Goal: Task Accomplishment & Management: Complete application form

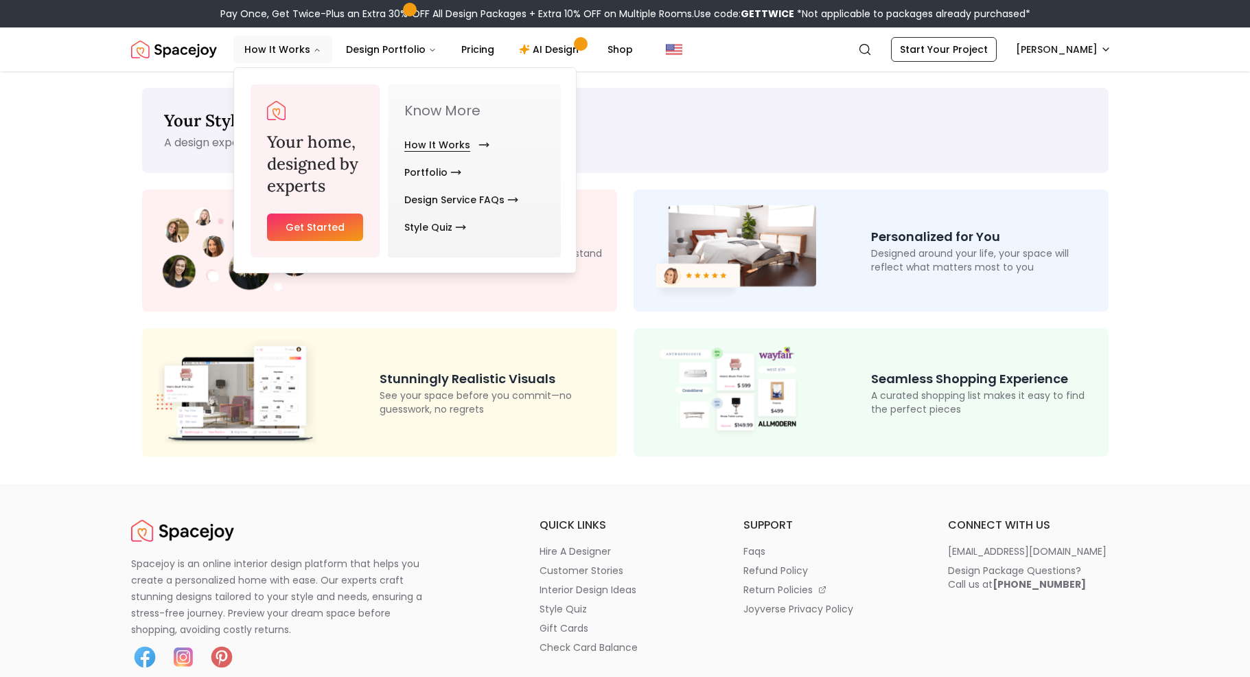
click at [472, 151] on link "How It Works" at bounding box center [444, 144] width 80 height 27
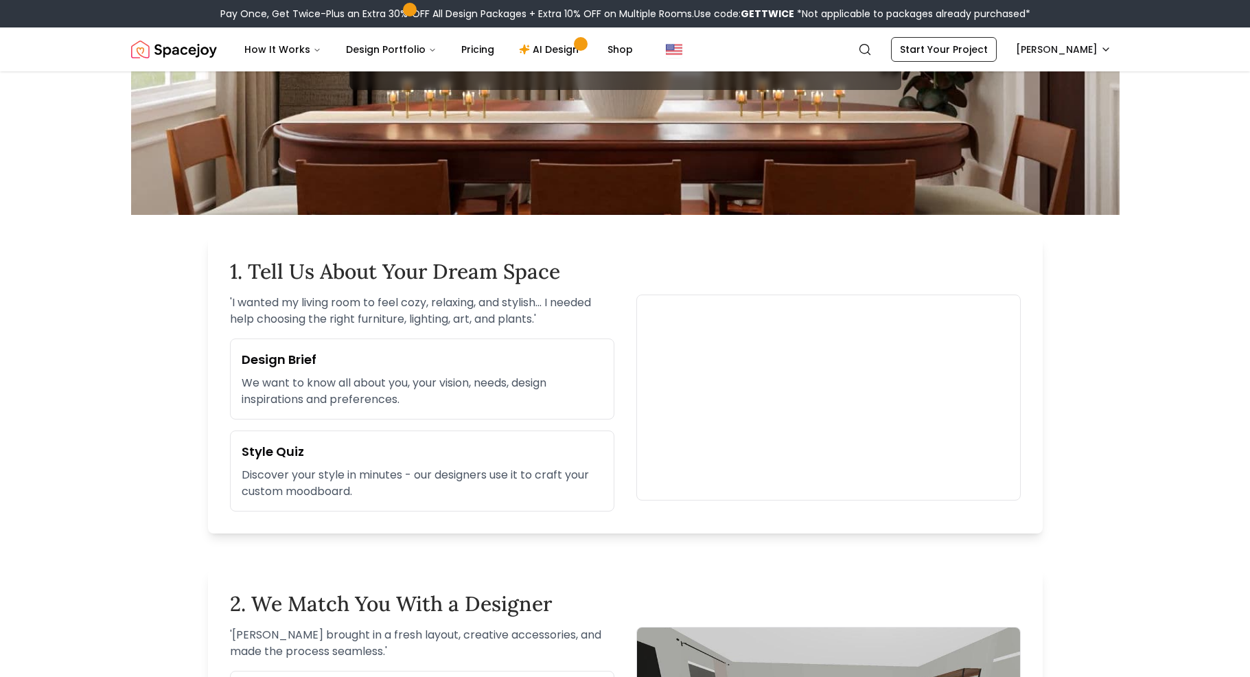
scroll to position [270, 0]
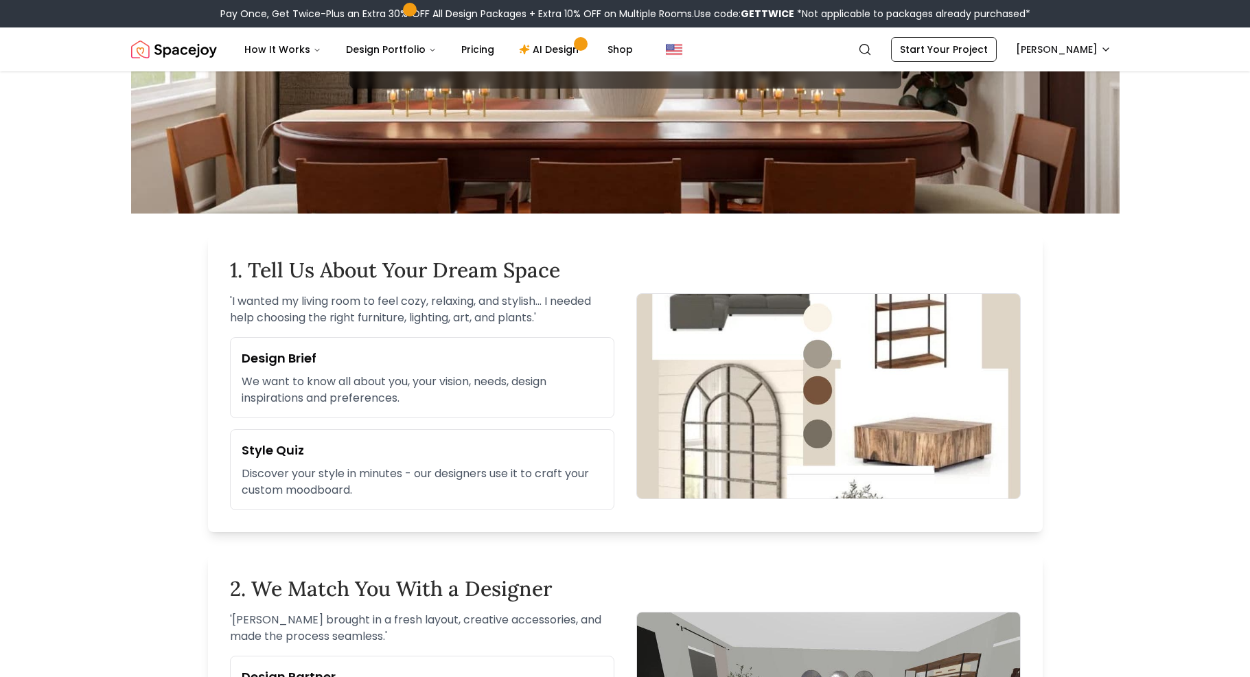
click at [365, 494] on p "Discover your style in minutes - our designers use it to craft your custom mood…" at bounding box center [422, 482] width 361 height 33
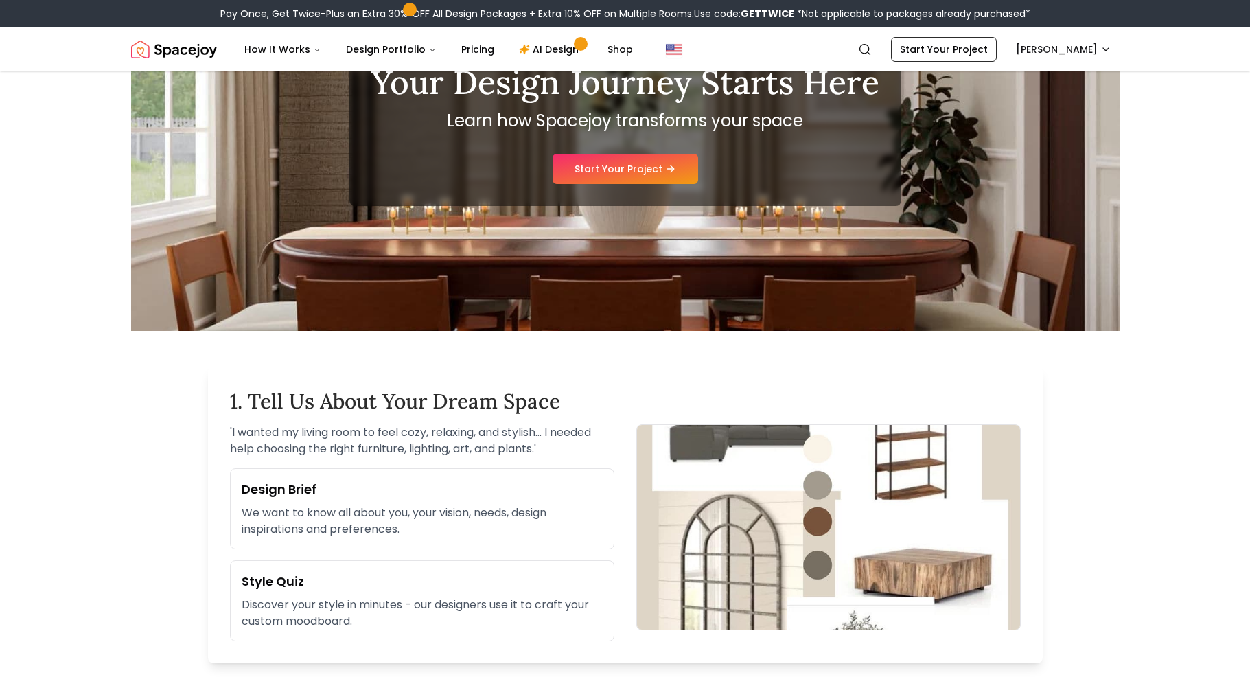
scroll to position [0, 0]
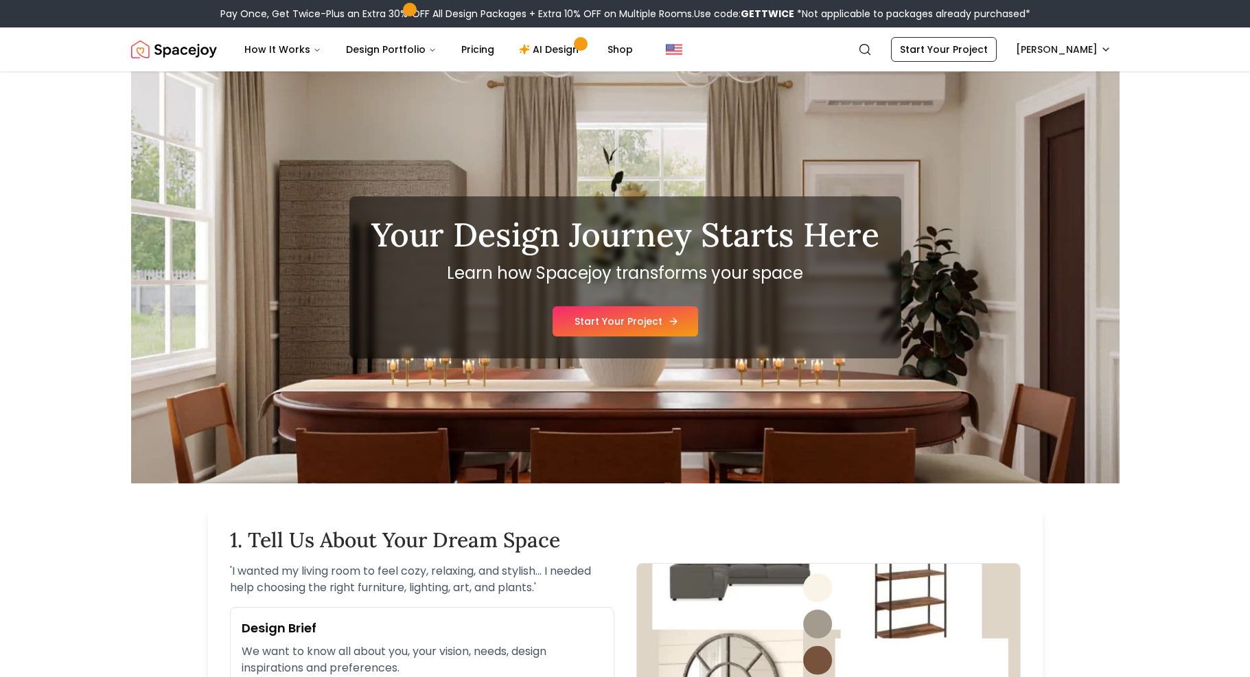
click at [643, 319] on link "Start Your Project" at bounding box center [626, 321] width 146 height 30
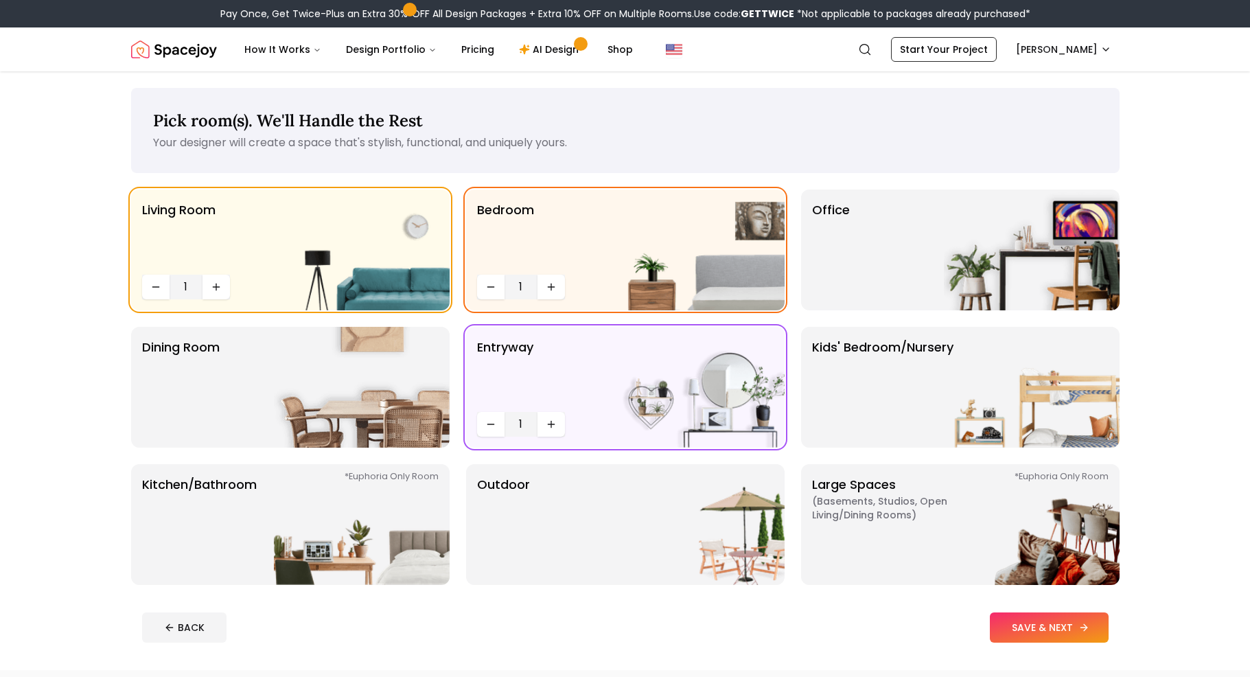
click at [1027, 630] on button "SAVE & NEXT" at bounding box center [1049, 628] width 119 height 30
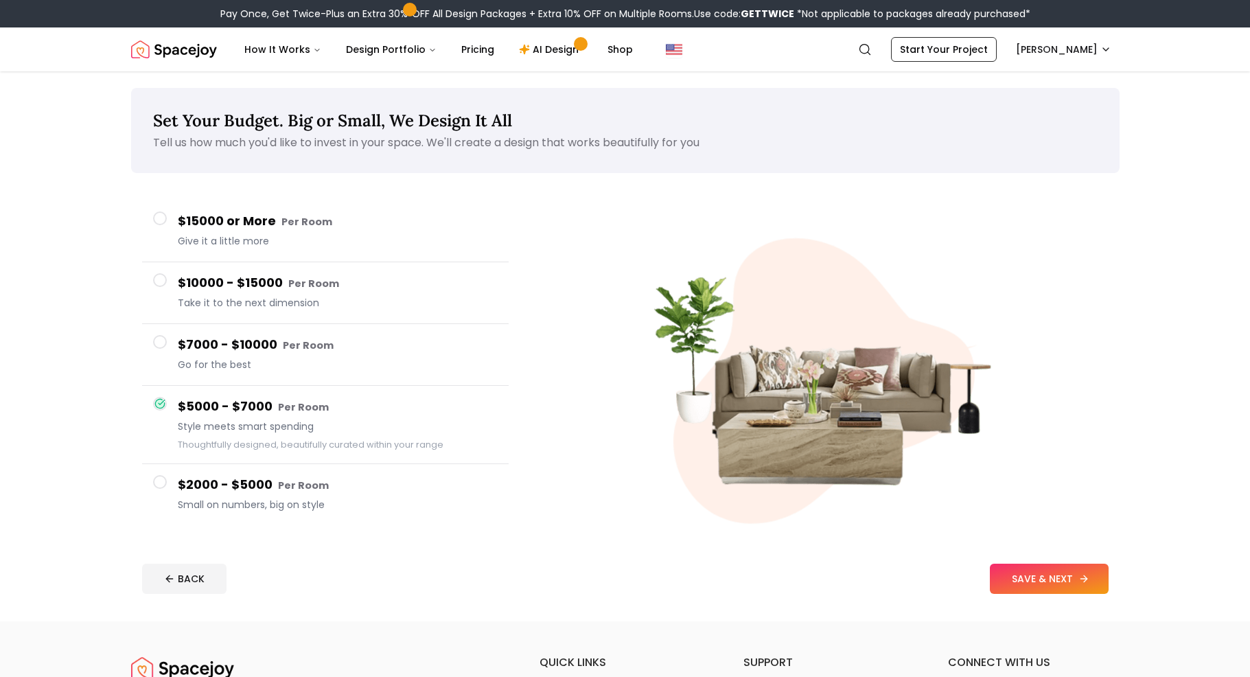
click at [1030, 573] on button "SAVE & NEXT" at bounding box center [1049, 579] width 119 height 30
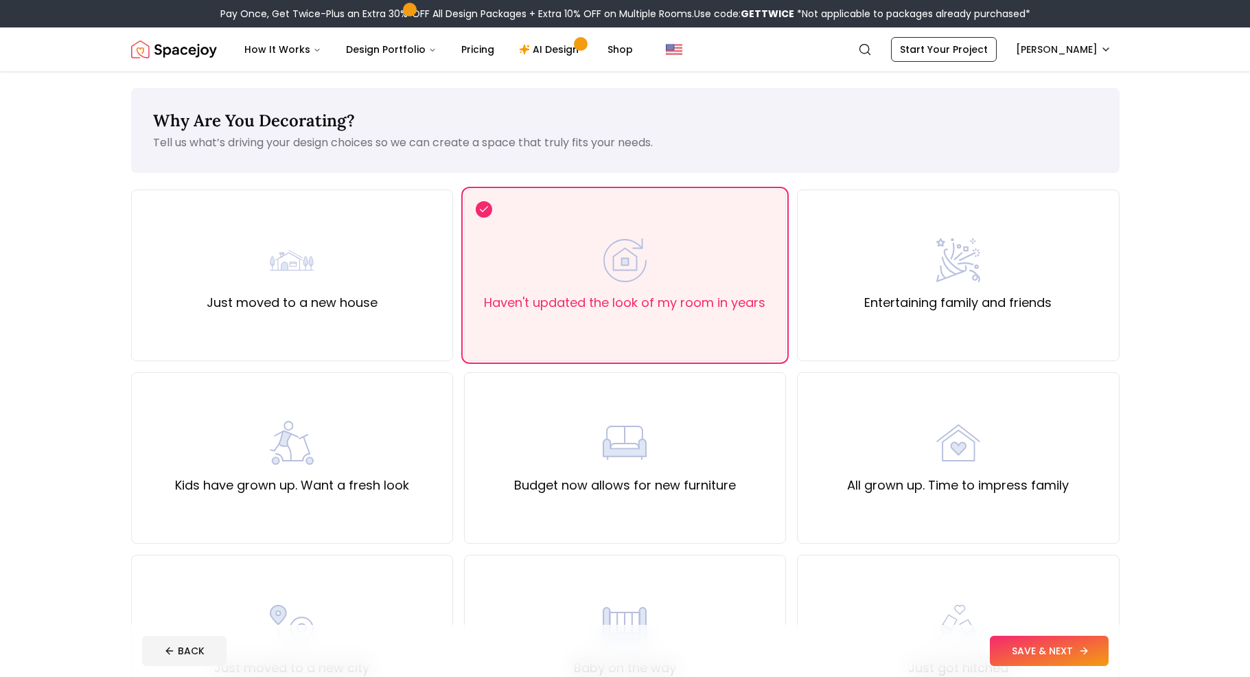
click at [1064, 659] on button "SAVE & NEXT" at bounding box center [1049, 651] width 119 height 30
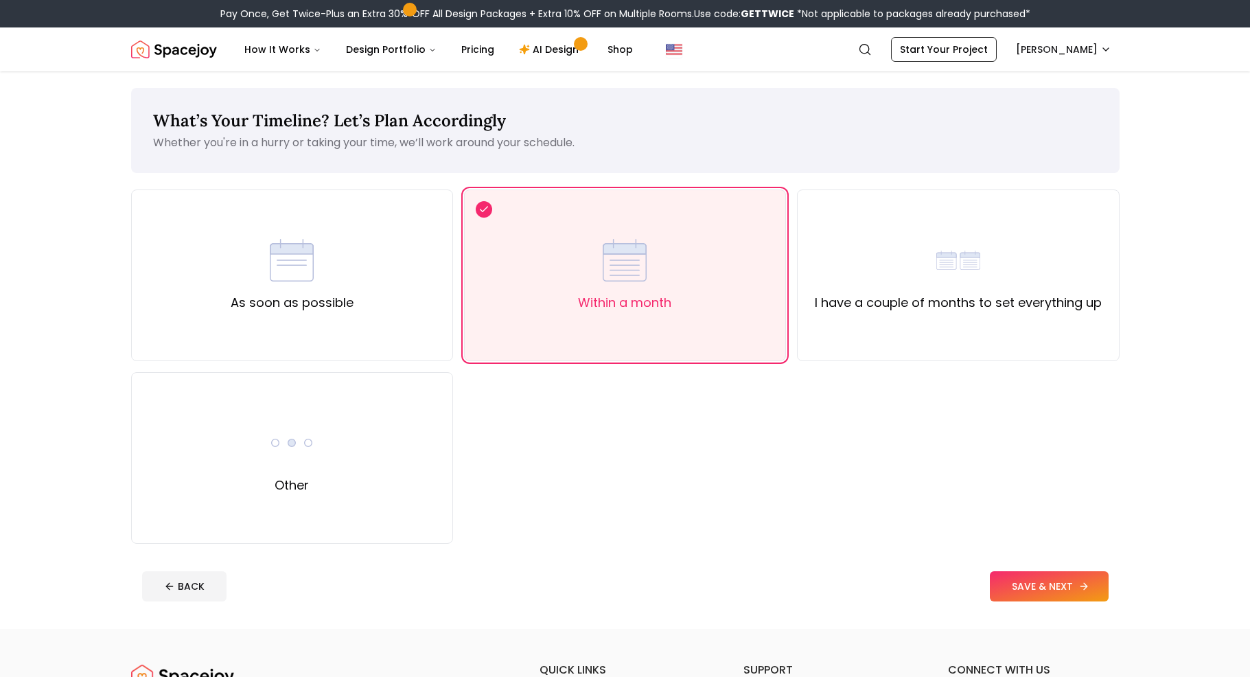
click at [1062, 583] on button "SAVE & NEXT" at bounding box center [1049, 586] width 119 height 30
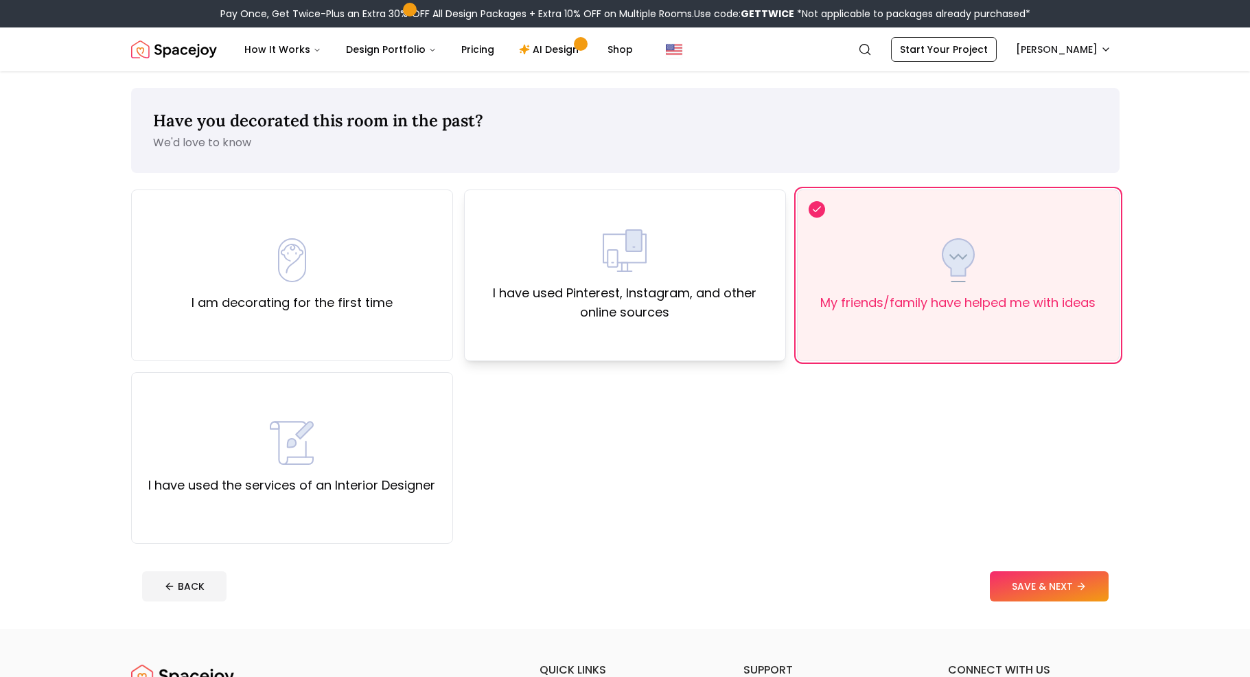
click at [691, 234] on div "I have used Pinterest, Instagram, and other online sources" at bounding box center [625, 275] width 299 height 93
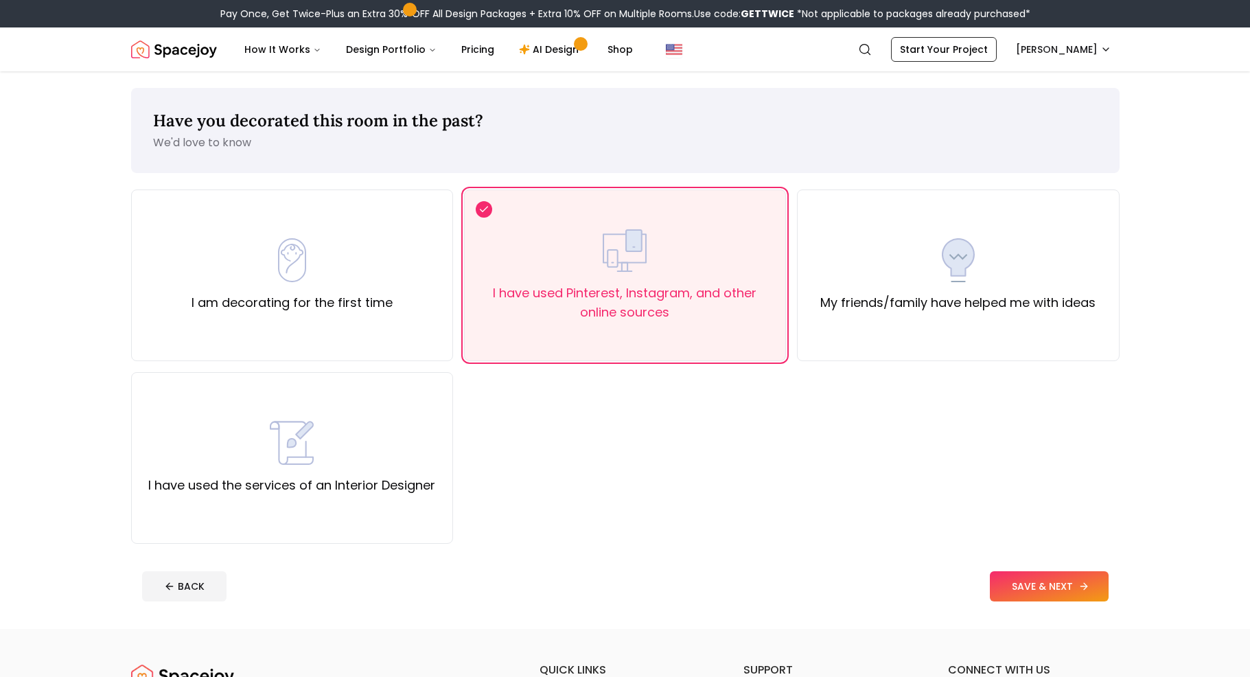
click at [1067, 591] on button "SAVE & NEXT" at bounding box center [1049, 586] width 119 height 30
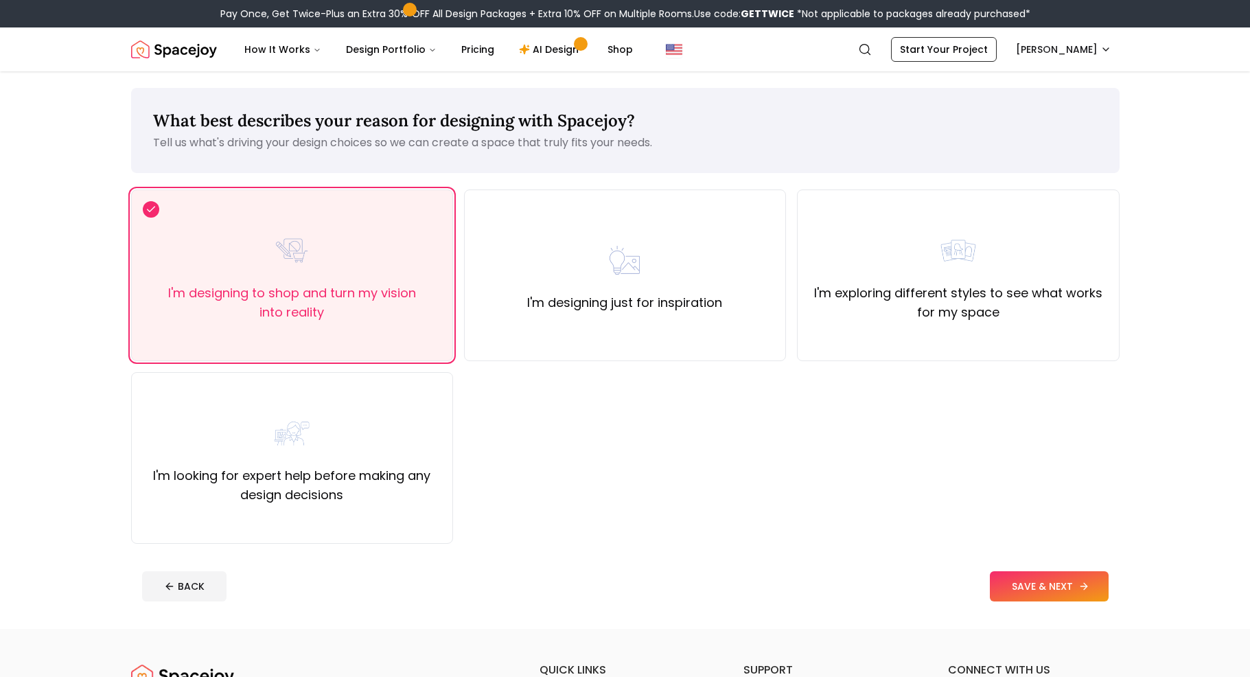
click at [1036, 572] on button "SAVE & NEXT" at bounding box center [1049, 586] width 119 height 30
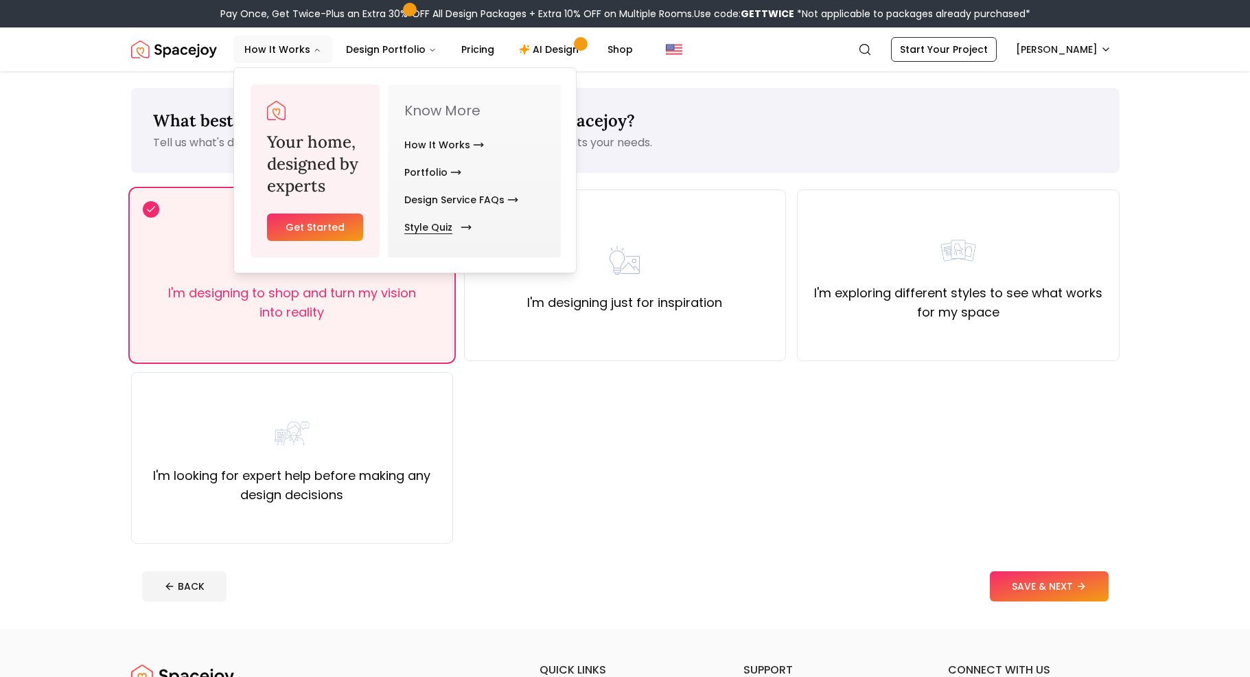
click at [429, 231] on link "Style Quiz" at bounding box center [435, 227] width 62 height 27
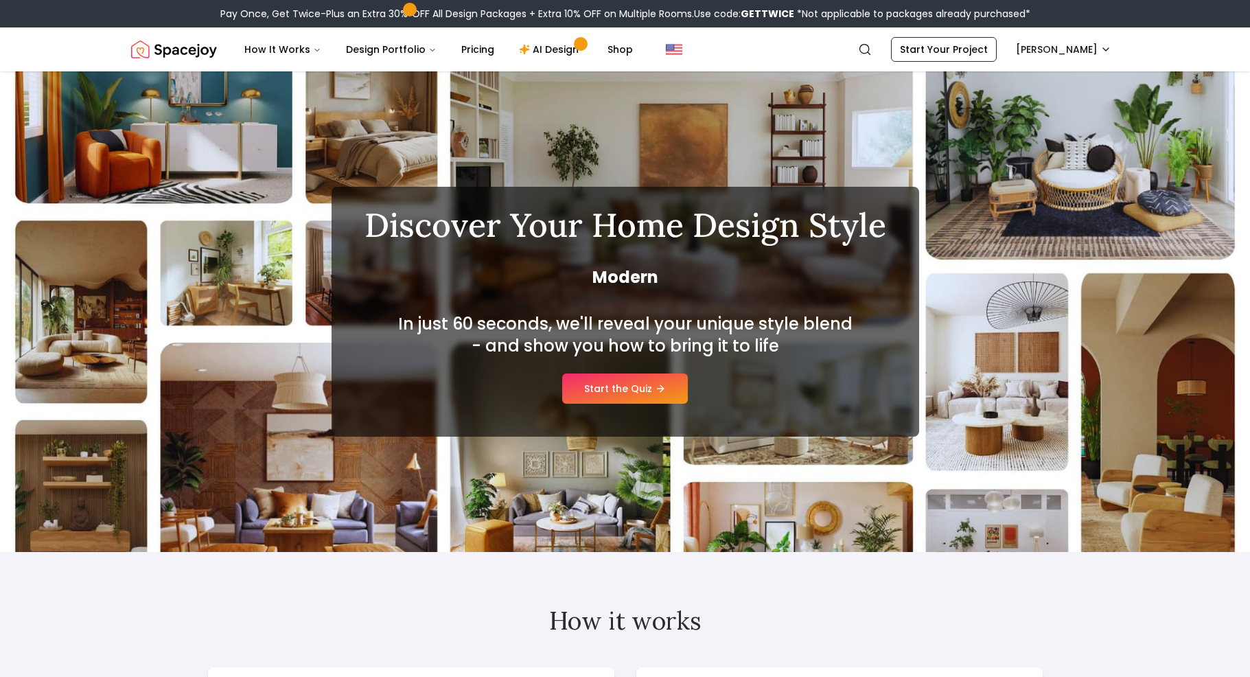
click at [693, 394] on div "In just 60 seconds, we'll reveal your unique style blend - and show you how to …" at bounding box center [626, 358] width 522 height 91
click at [655, 389] on link "Start the Quiz" at bounding box center [625, 389] width 126 height 30
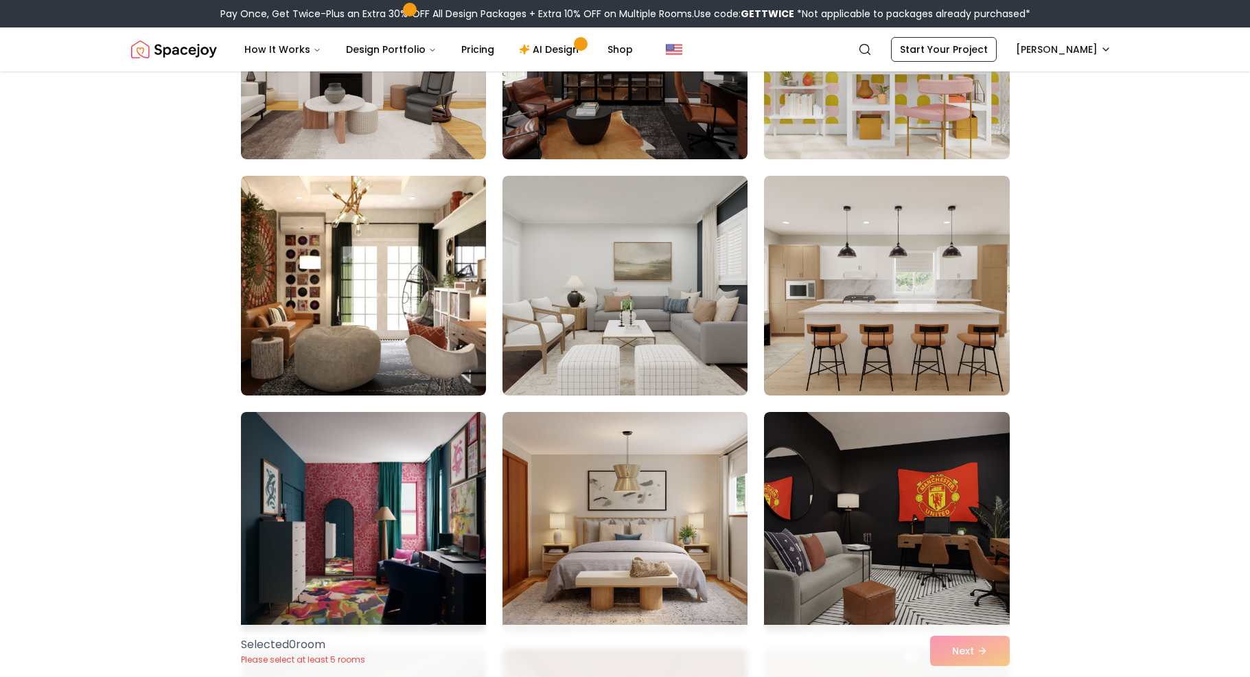
scroll to position [1774, 0]
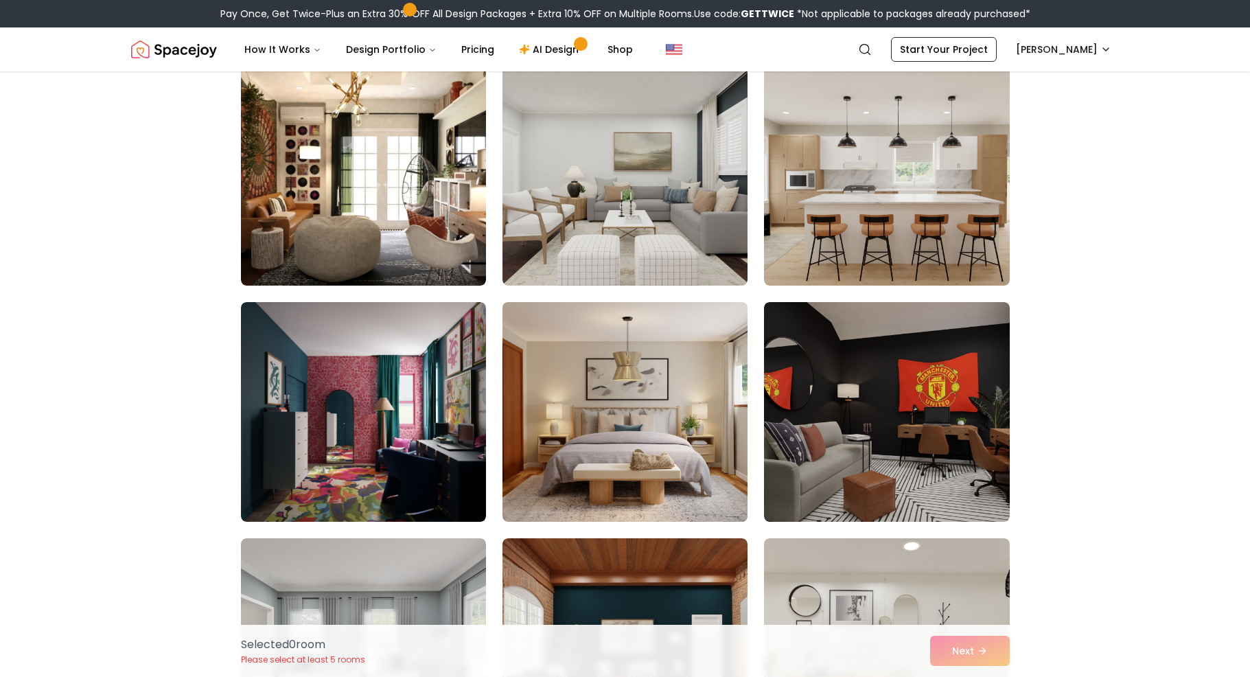
click at [605, 424] on img at bounding box center [625, 412] width 258 height 231
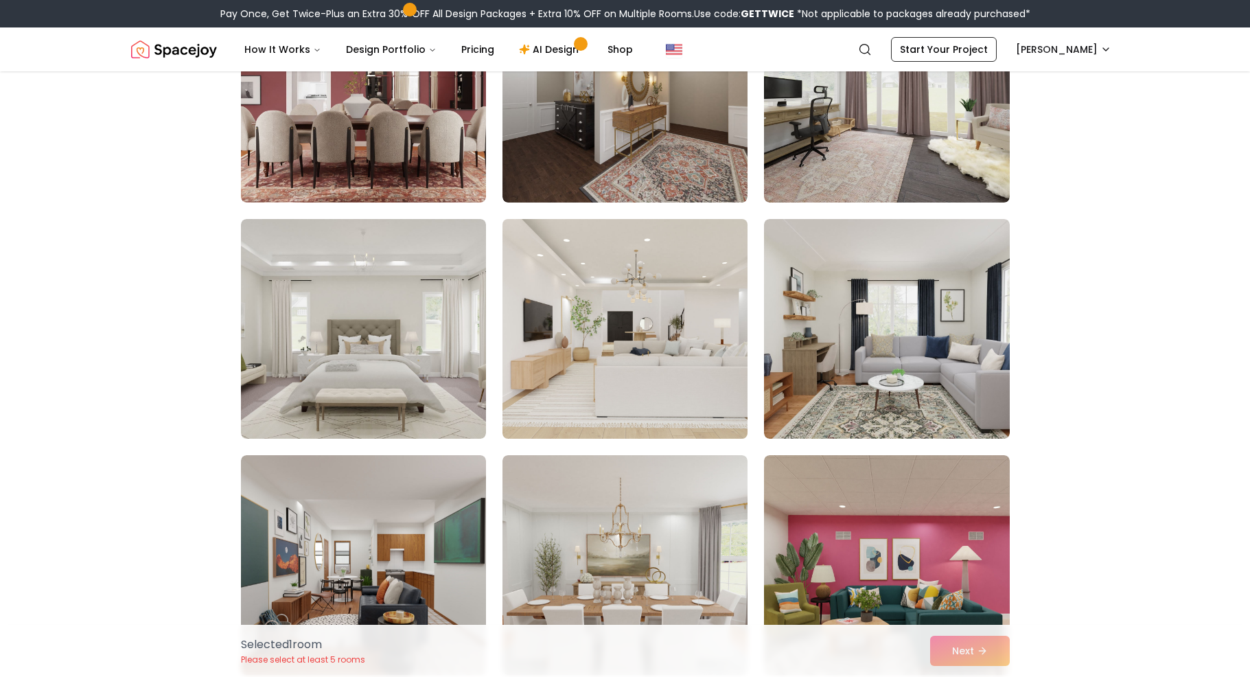
scroll to position [3251, 0]
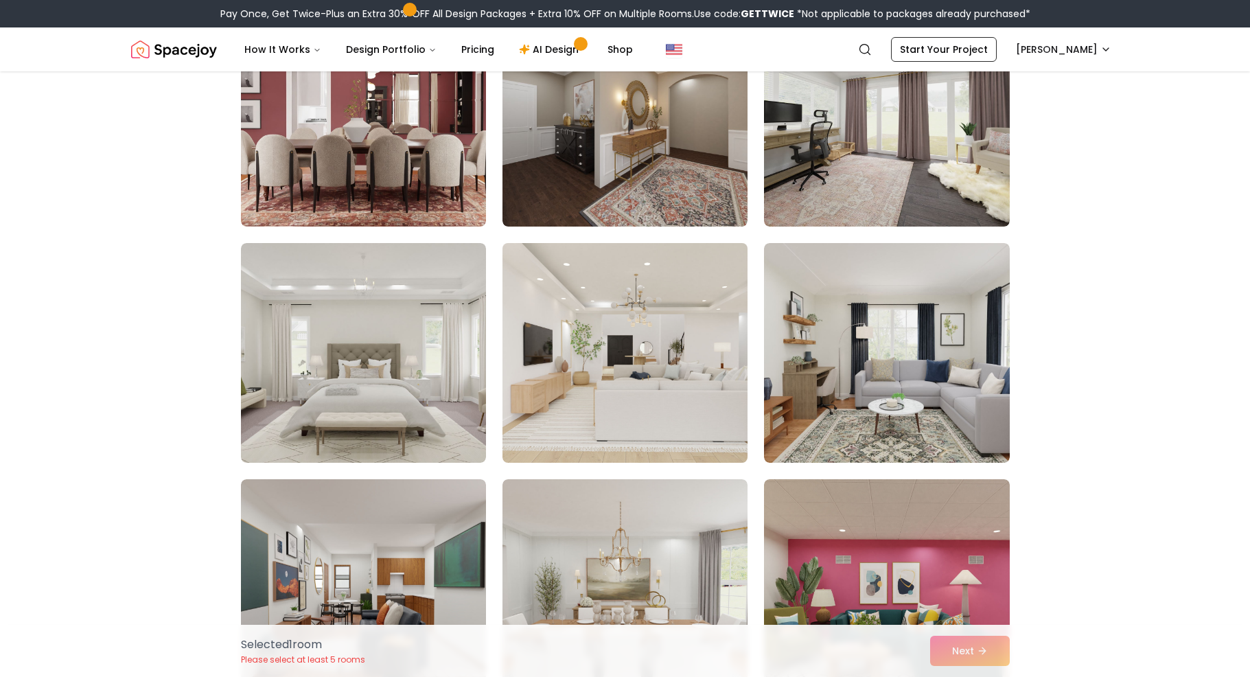
click at [691, 328] on img at bounding box center [625, 353] width 258 height 231
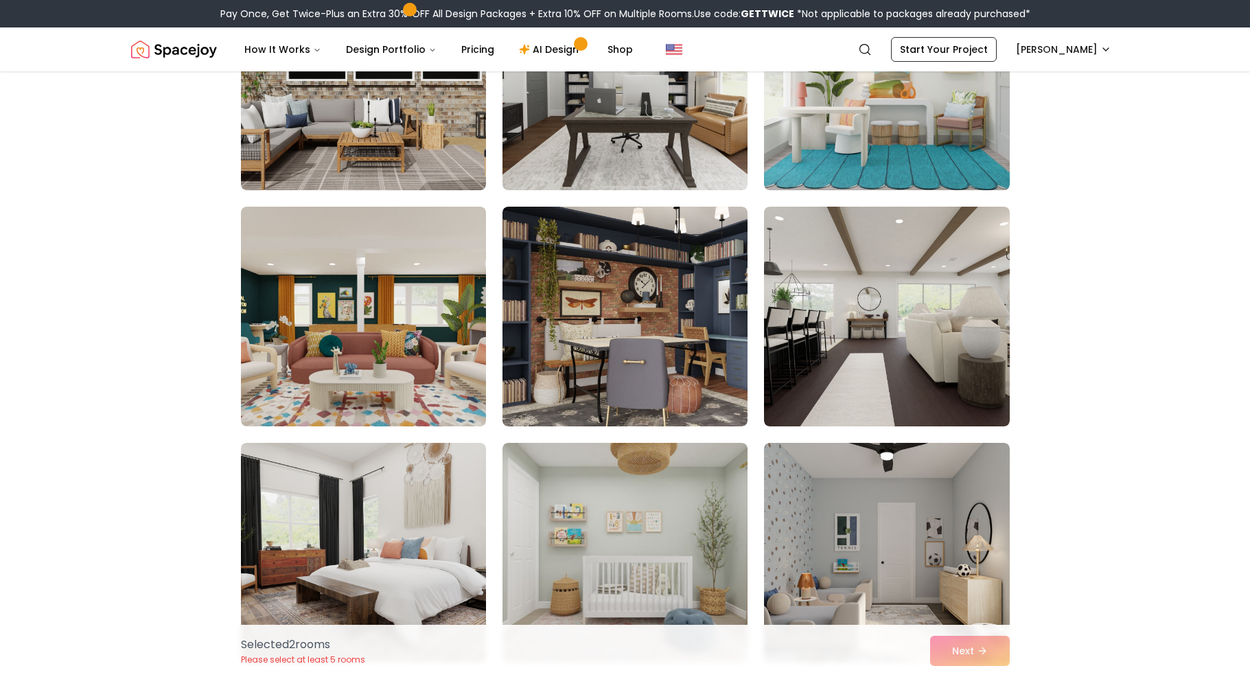
scroll to position [5029, 0]
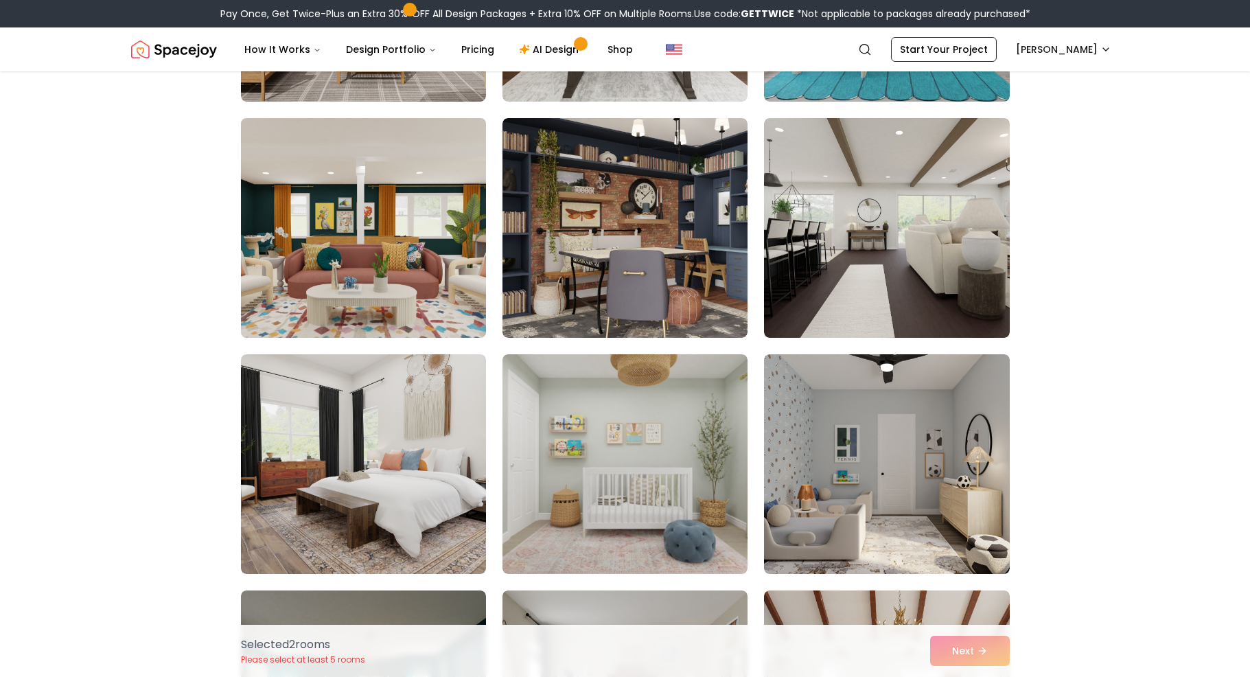
click at [395, 279] on img at bounding box center [364, 228] width 258 height 231
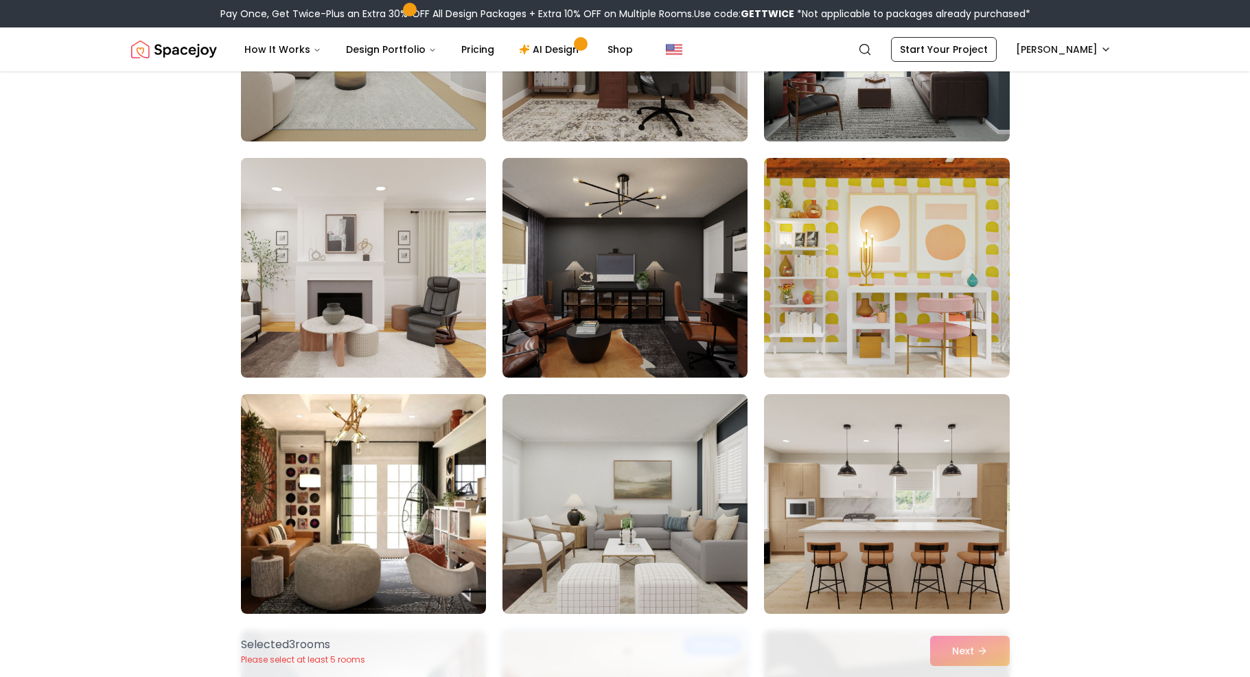
scroll to position [1513, 0]
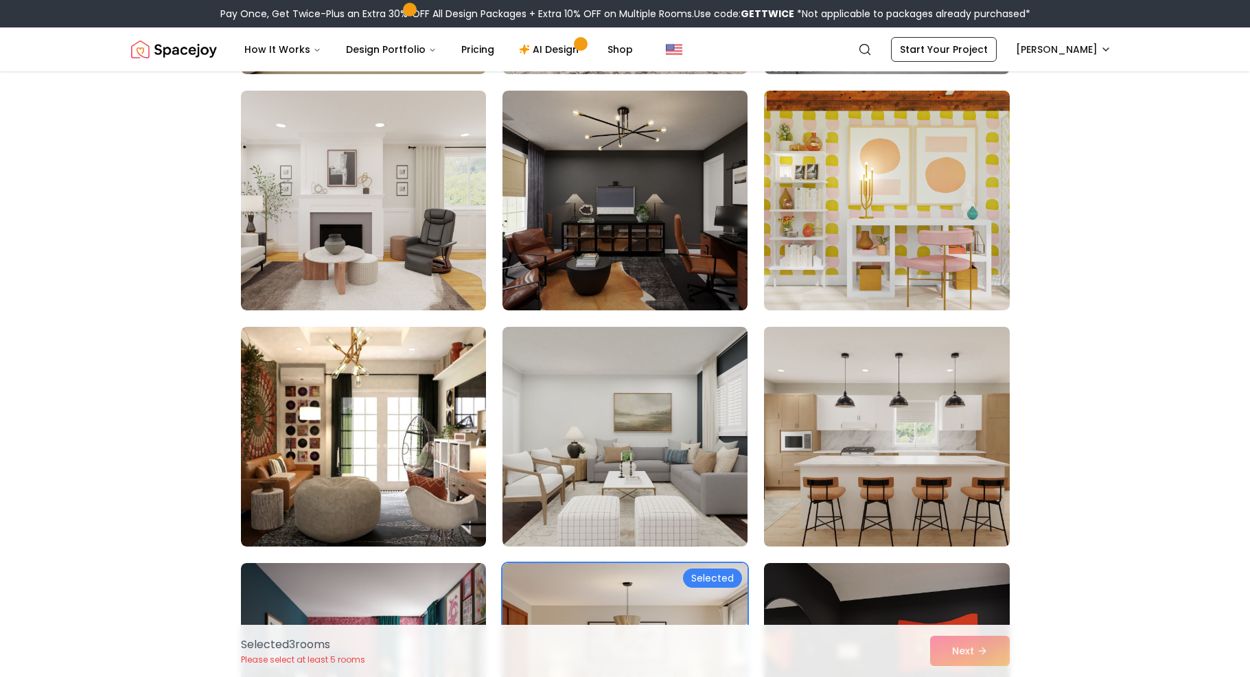
click at [874, 415] on img at bounding box center [887, 436] width 258 height 231
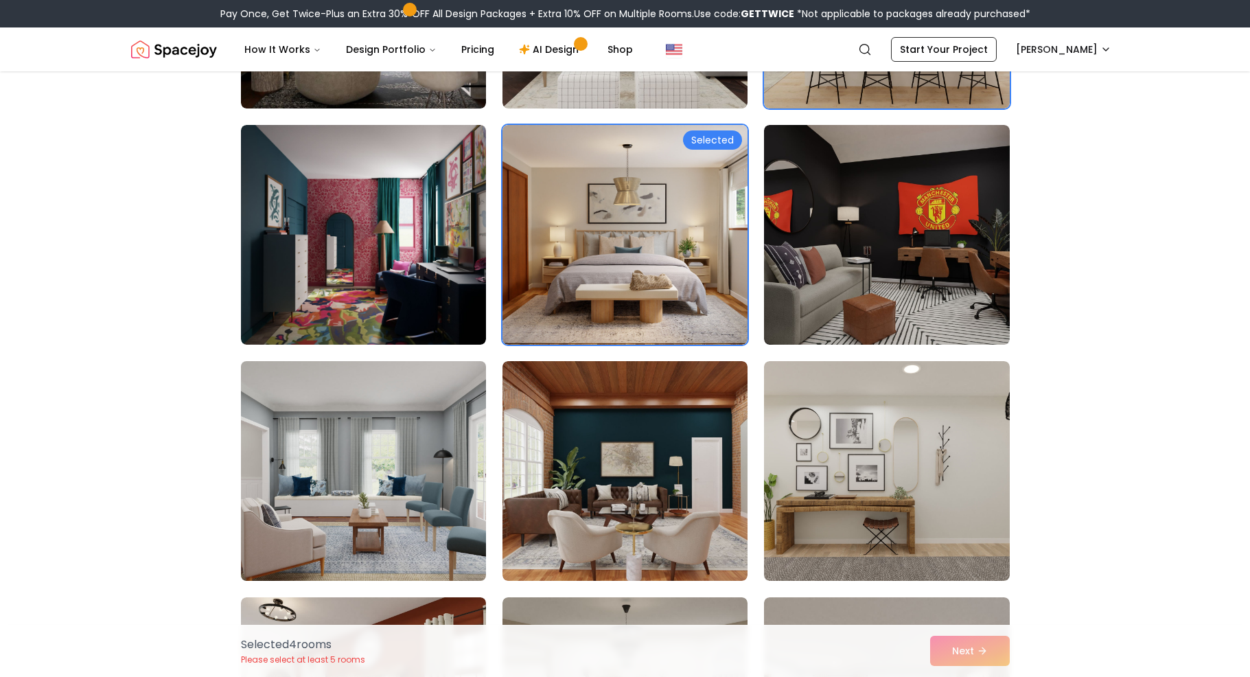
scroll to position [2013, 0]
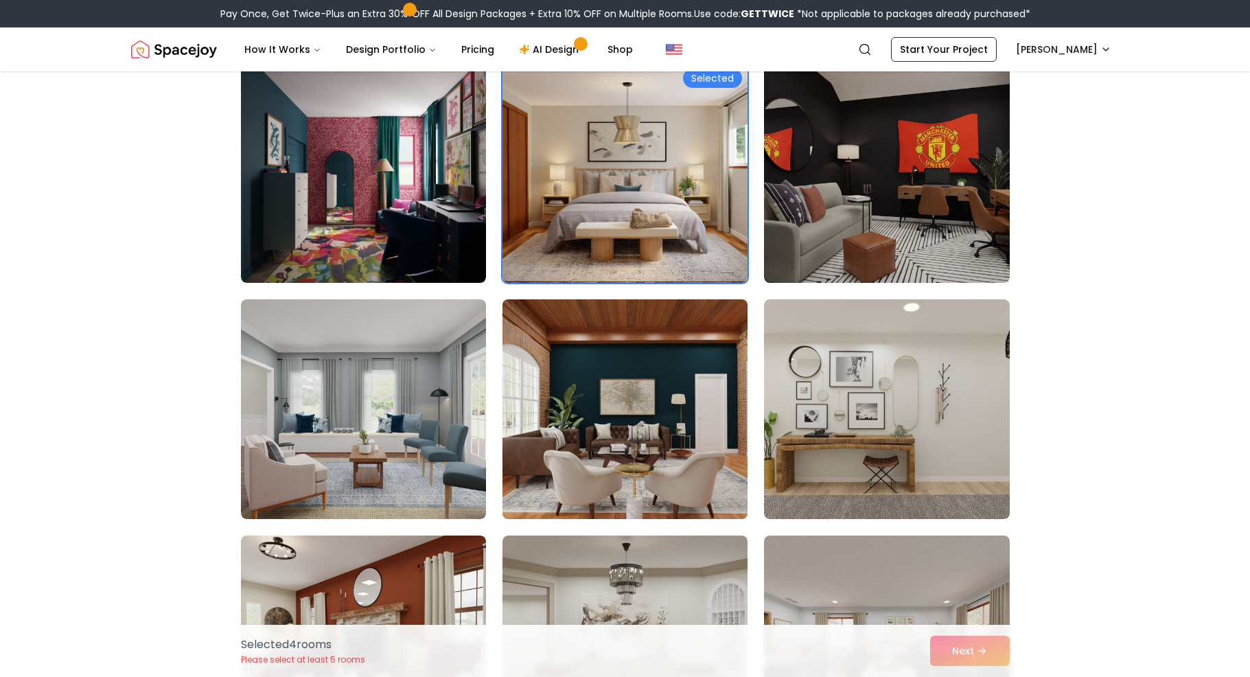
click at [616, 418] on img at bounding box center [625, 409] width 258 height 231
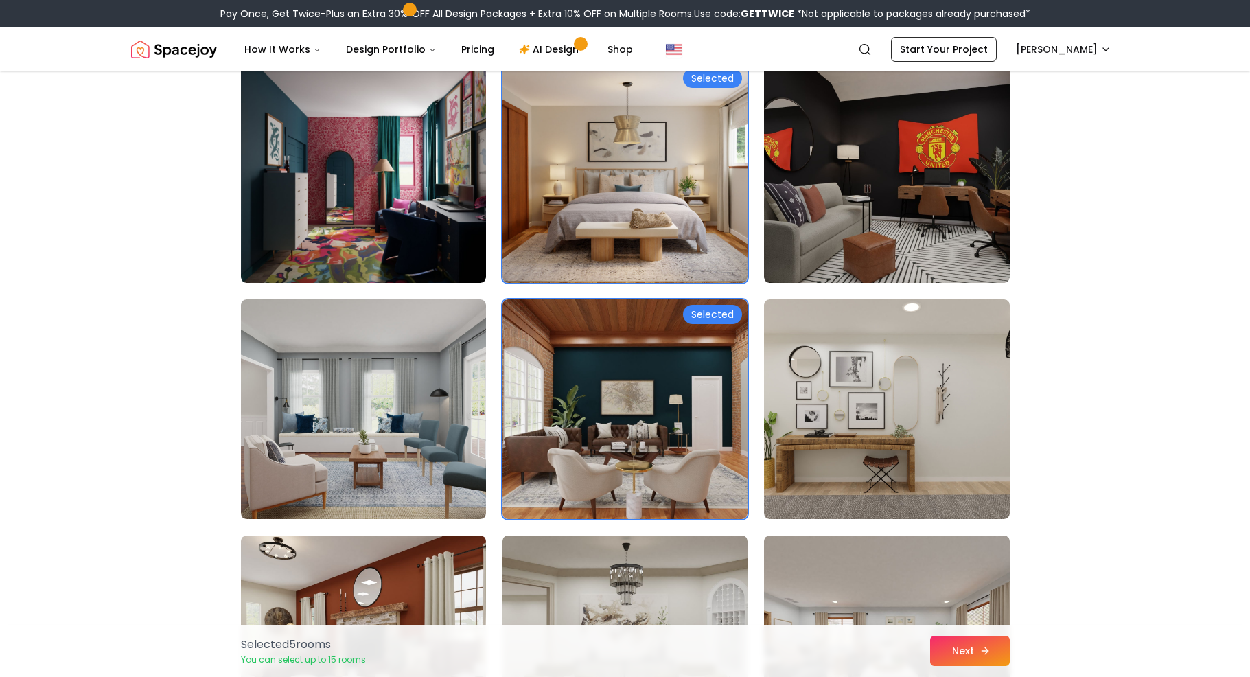
click at [983, 656] on icon at bounding box center [985, 651] width 11 height 11
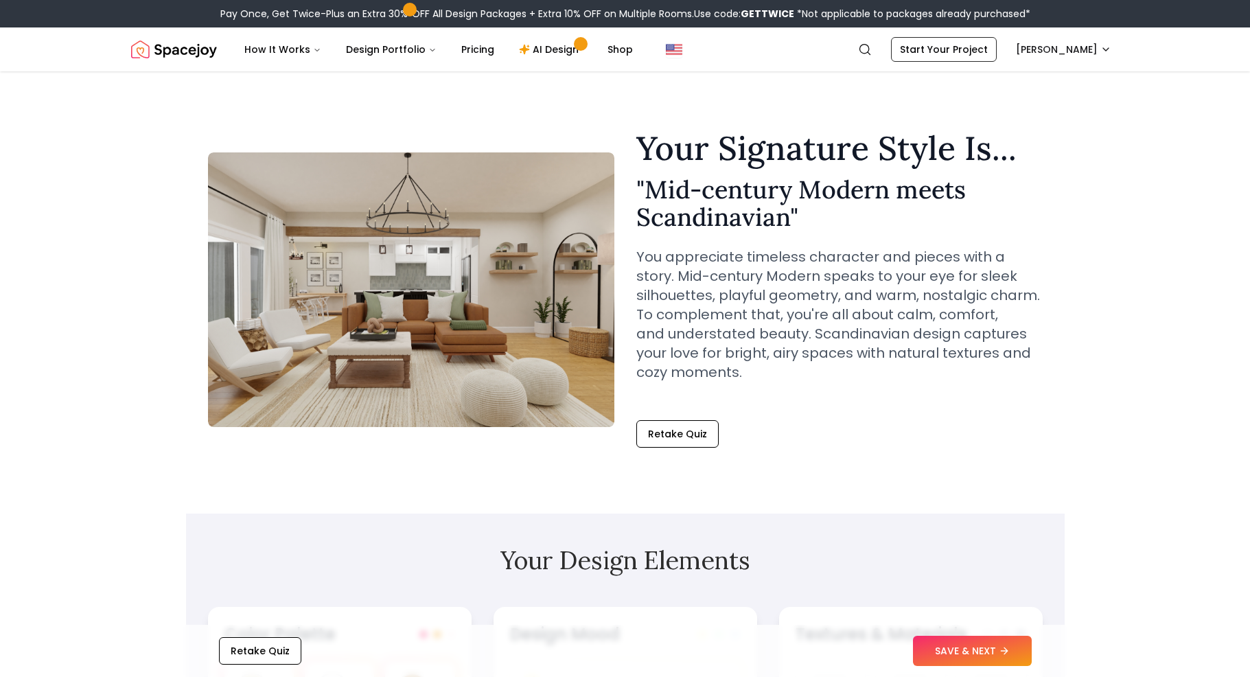
click at [391, 293] on img at bounding box center [411, 289] width 407 height 275
